Goal: Navigation & Orientation: Find specific page/section

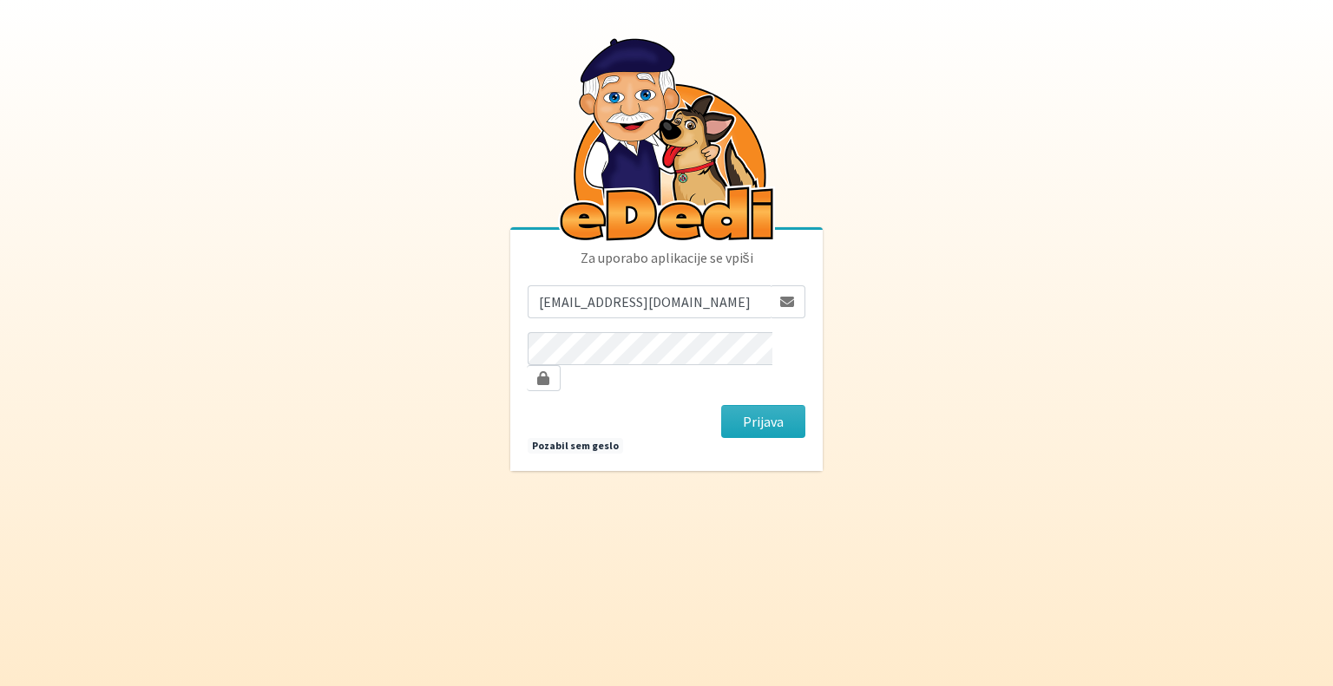
click at [754, 405] on button "Prijava" at bounding box center [763, 421] width 84 height 33
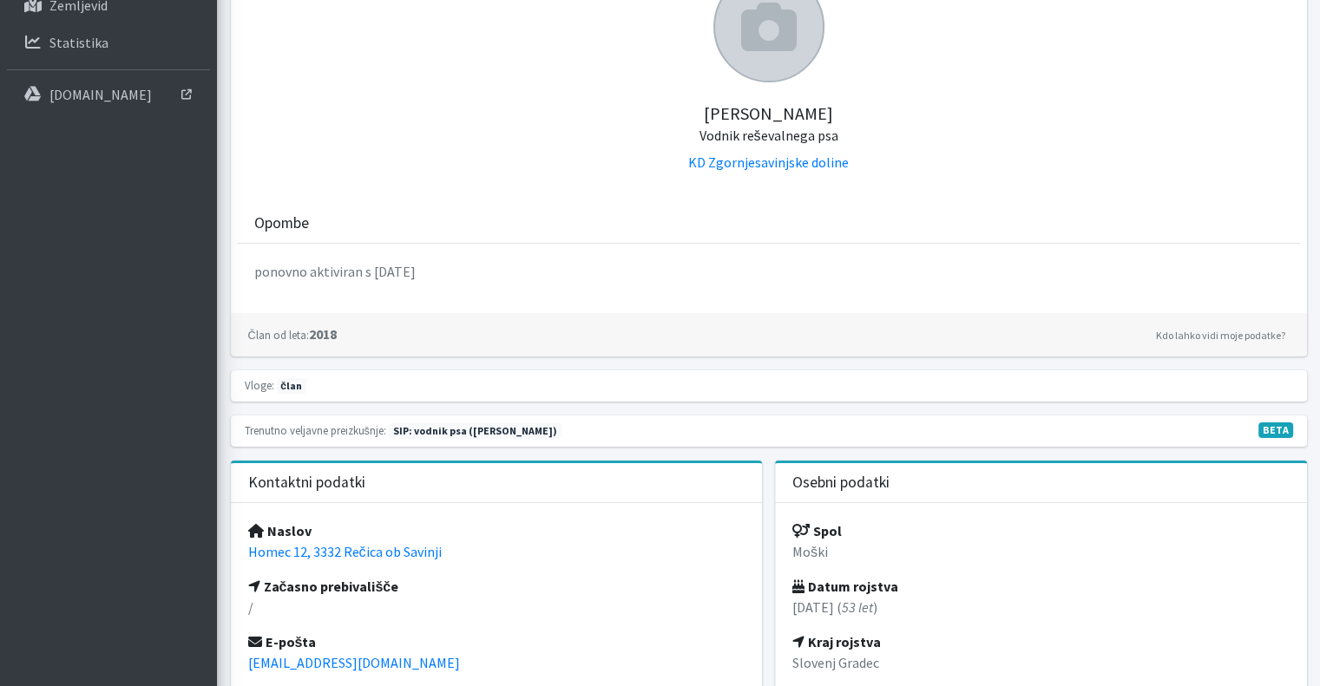
scroll to position [87, 0]
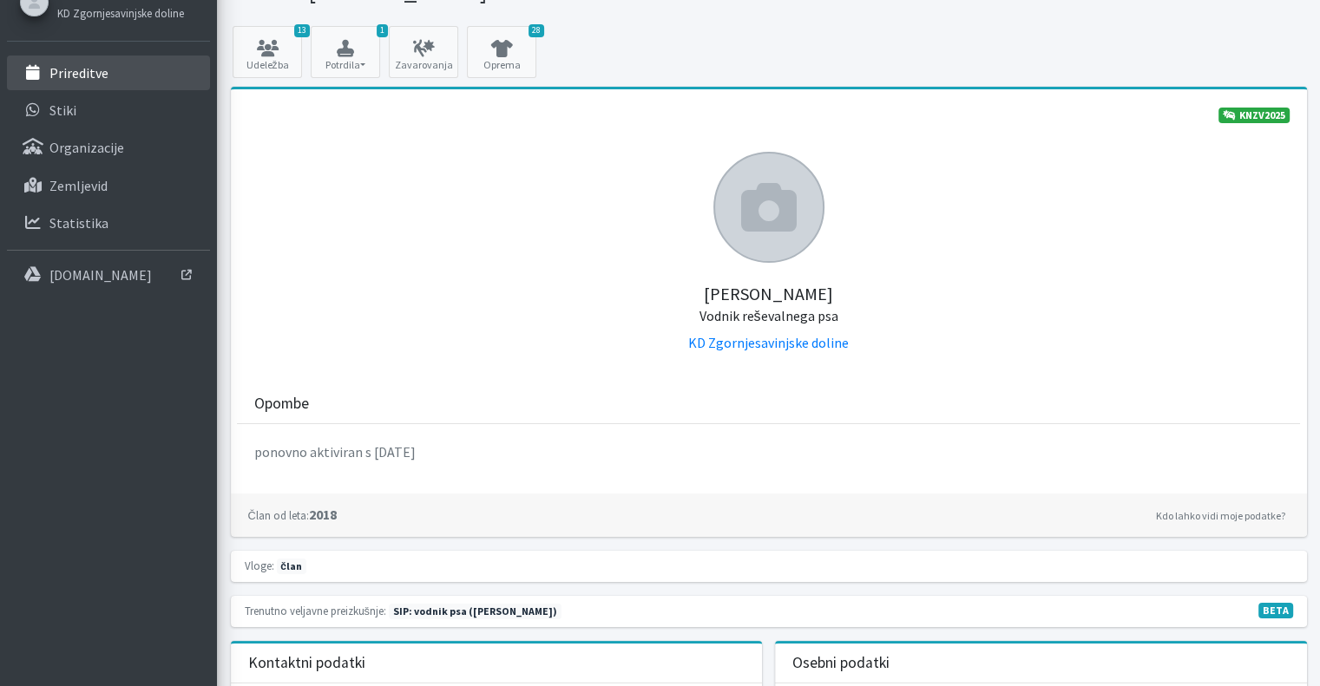
click at [139, 85] on link "Prireditve" at bounding box center [108, 73] width 203 height 35
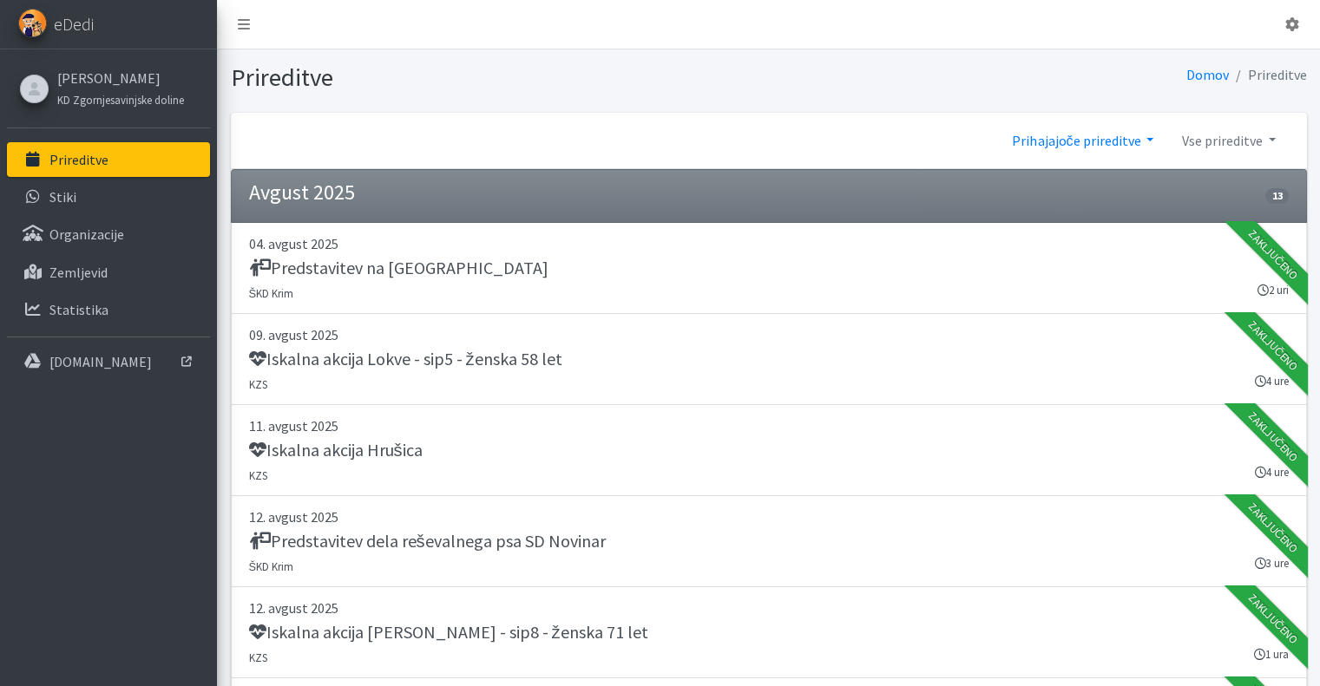
click at [1039, 141] on link "Prihajajoče prireditve" at bounding box center [1082, 140] width 169 height 35
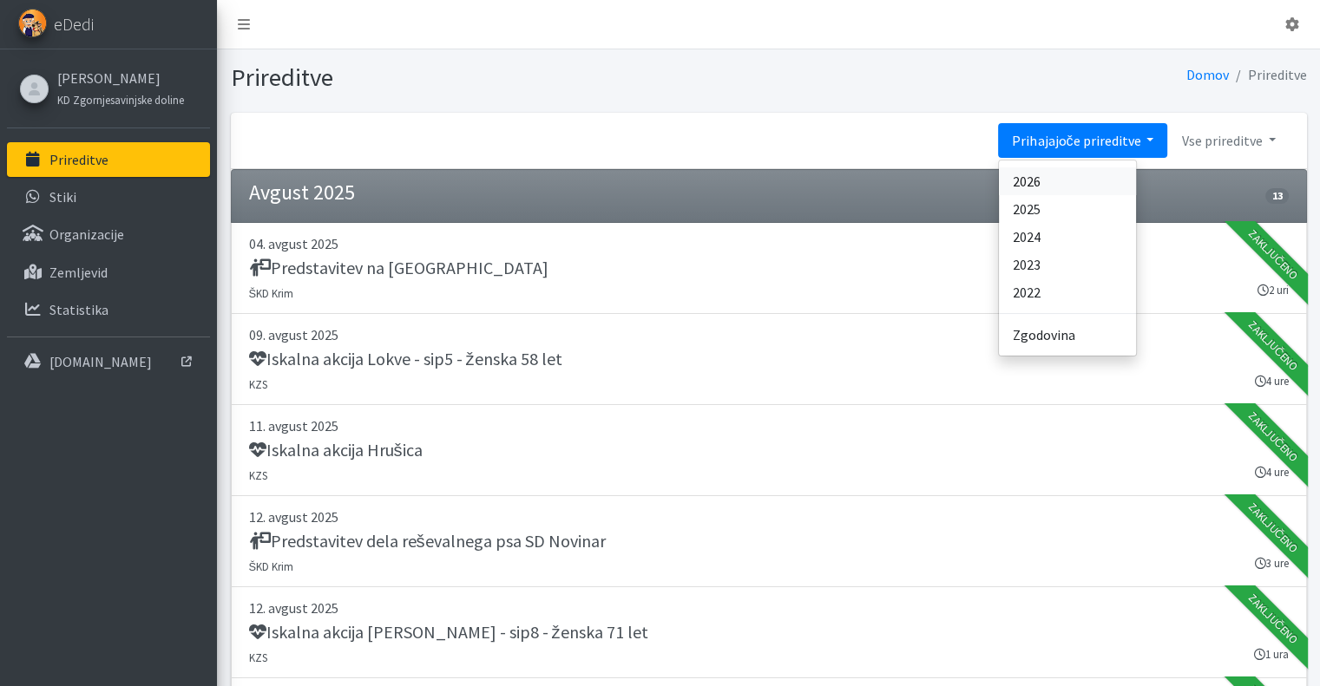
click at [1017, 181] on link "2026" at bounding box center [1067, 181] width 137 height 28
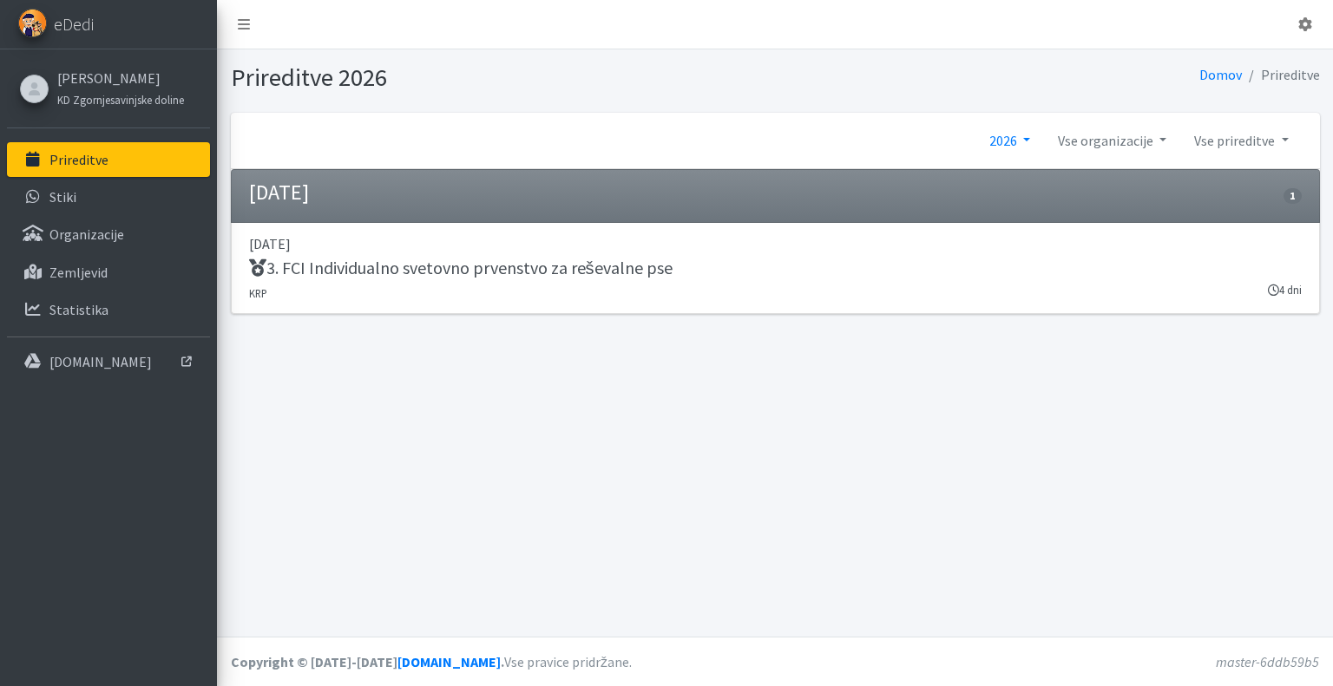
click at [1026, 140] on link "2026" at bounding box center [1009, 140] width 69 height 35
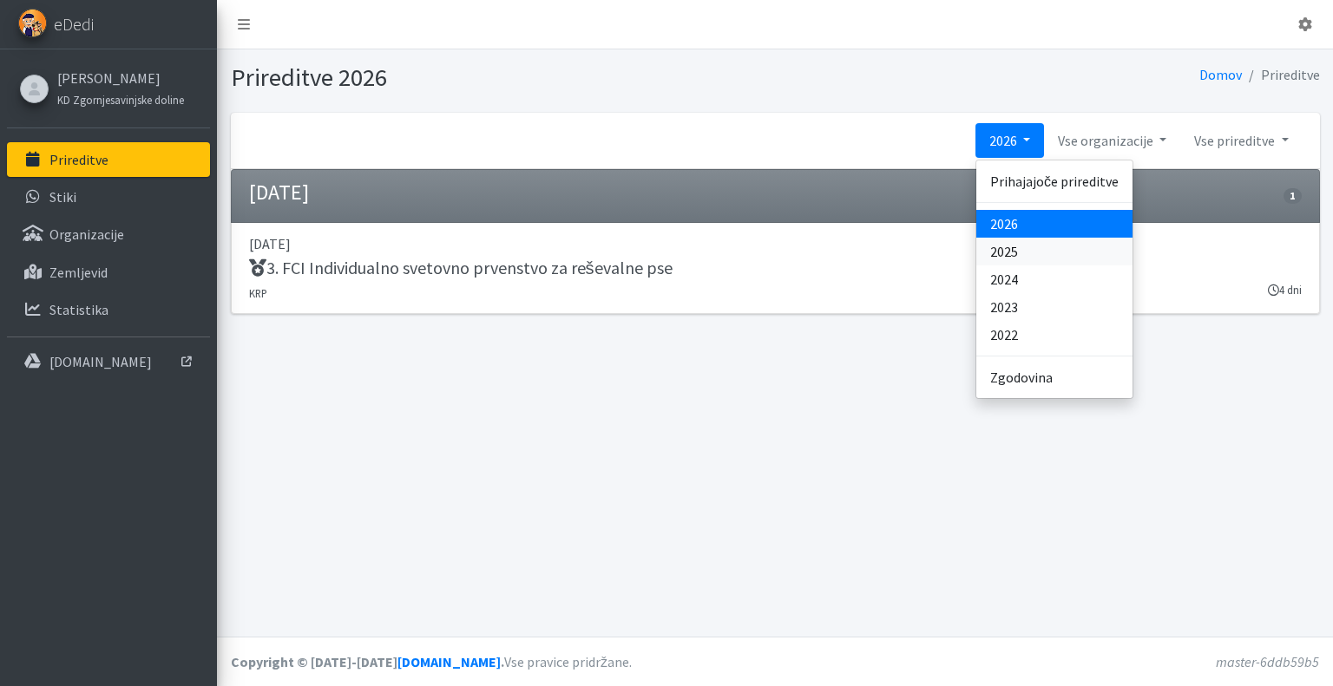
click at [1032, 257] on link "2025" at bounding box center [1054, 252] width 156 height 28
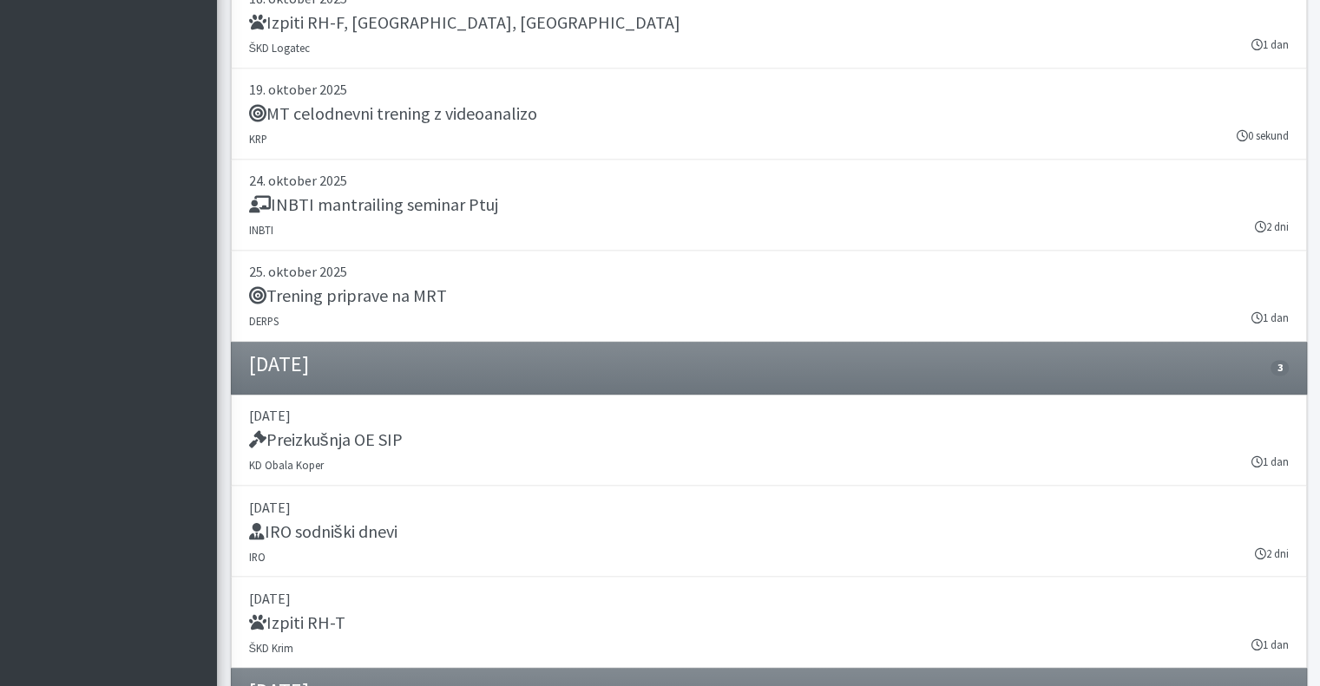
scroll to position [22563, 0]
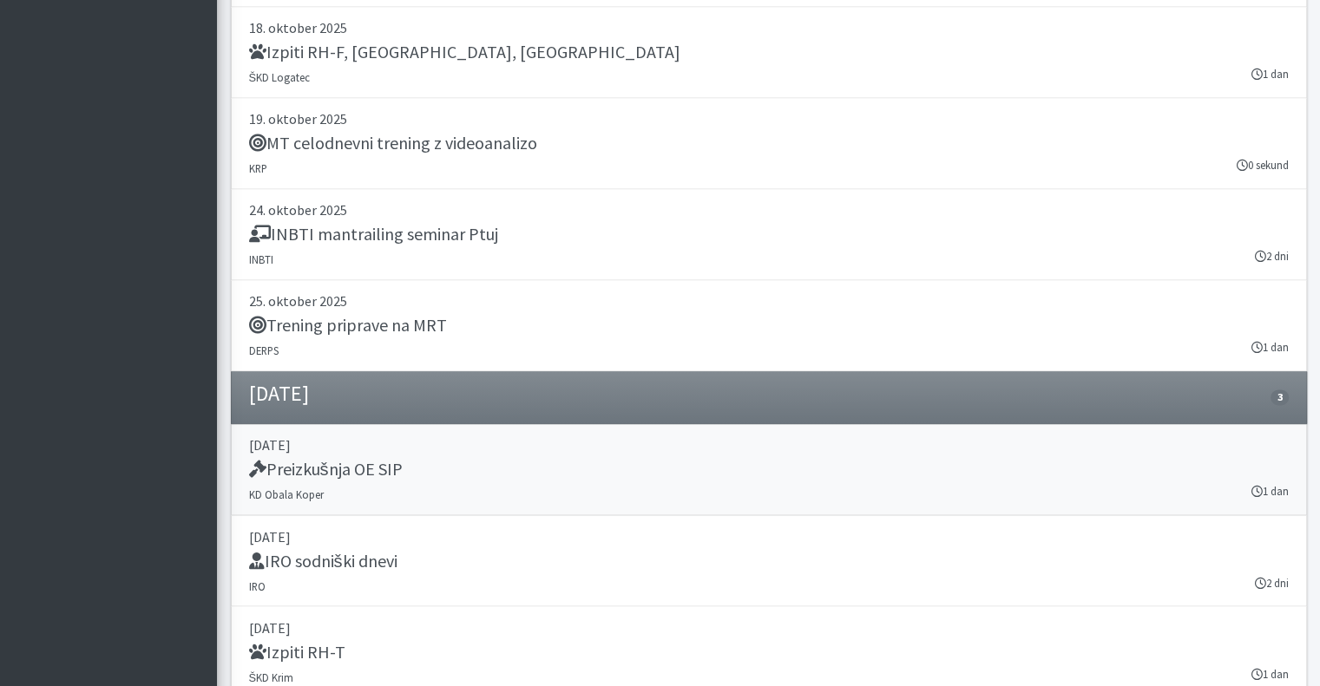
click at [349, 459] on h5 "Preizkušnja OE SIP" at bounding box center [326, 469] width 154 height 21
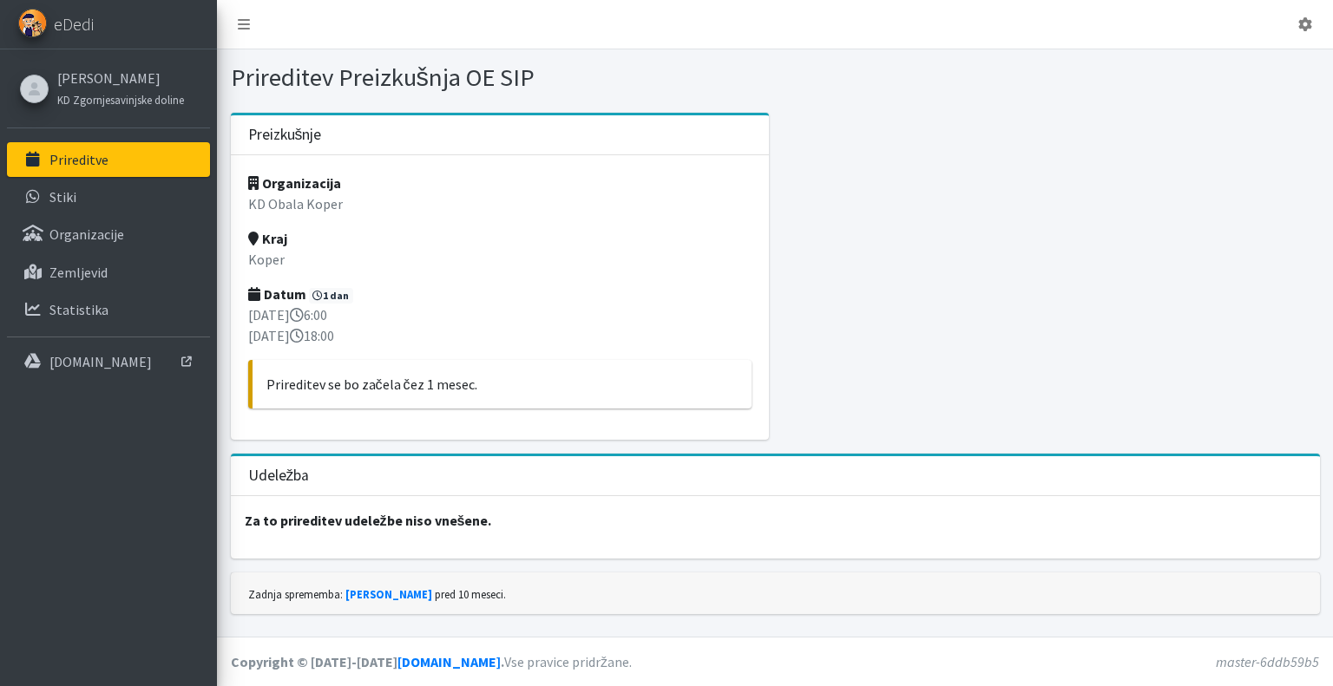
click at [90, 155] on p "Prireditve" at bounding box center [78, 159] width 59 height 17
